Goal: Transaction & Acquisition: Purchase product/service

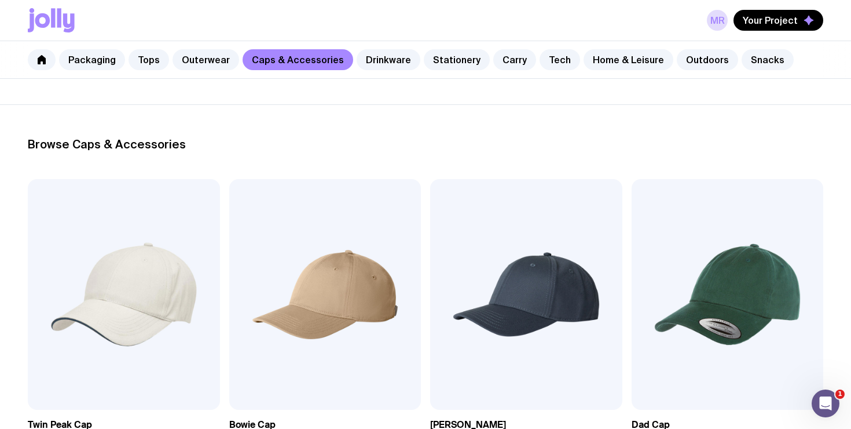
scroll to position [121, 0]
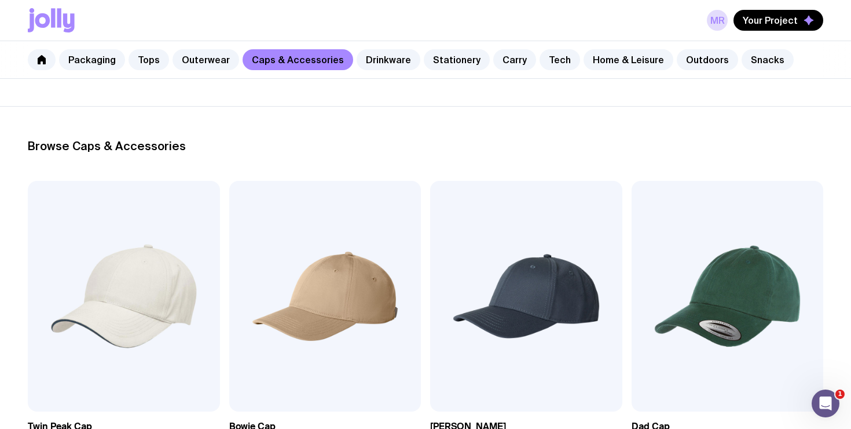
click at [134, 18] on div "MR Your Project" at bounding box center [426, 20] width 796 height 41
click at [509, 64] on link "Carry" at bounding box center [514, 59] width 43 height 21
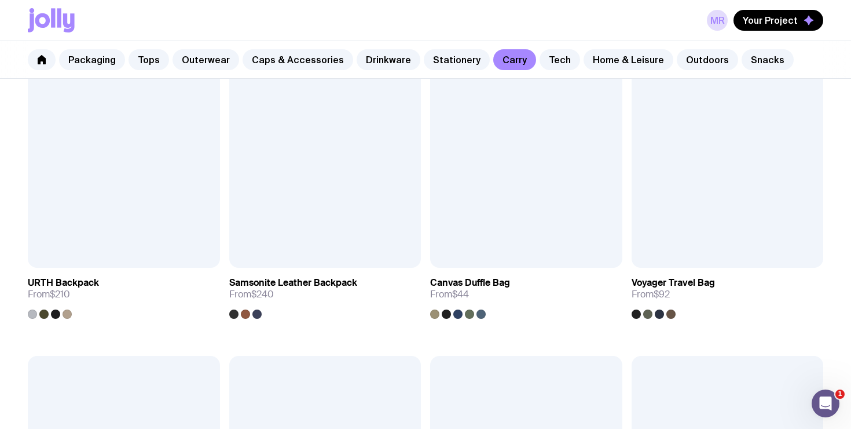
scroll to position [1568, 0]
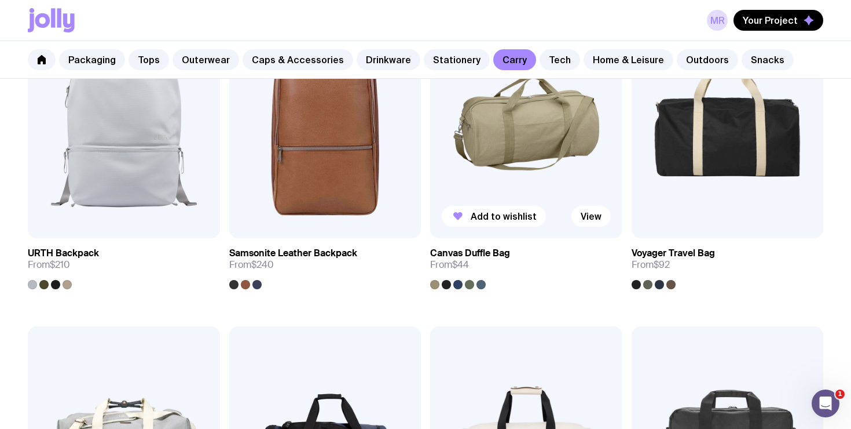
click at [539, 142] on img at bounding box center [526, 123] width 192 height 230
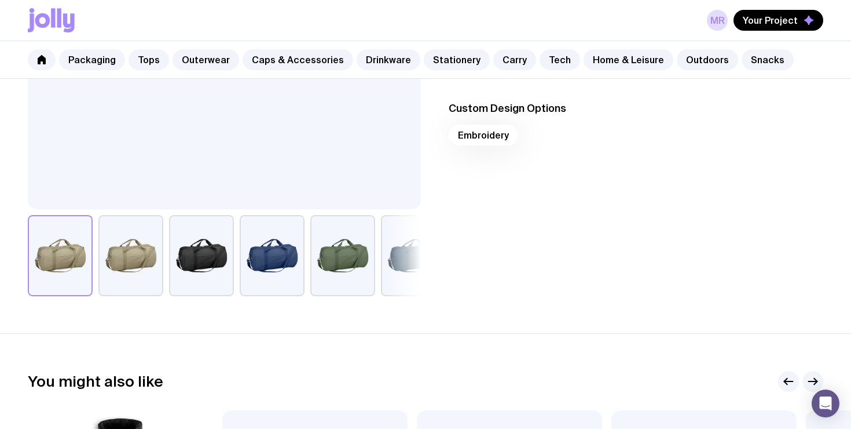
click at [410, 253] on button "button" at bounding box center [413, 255] width 65 height 81
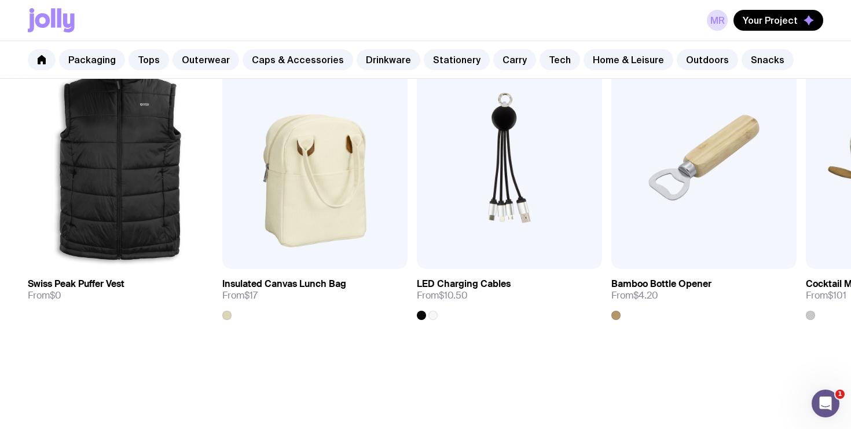
scroll to position [724, 0]
